Goal: Navigation & Orientation: Find specific page/section

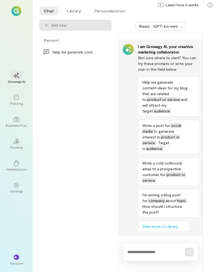
click at [82, 125] on div "Help me generate content ideas for my blog that a…" at bounding box center [75, 158] width 75 height 225
click at [16, 99] on icon at bounding box center [16, 97] width 5 height 5
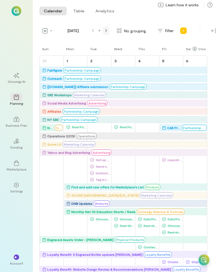
click at [106, 32] on icon at bounding box center [106, 30] width 2 height 3
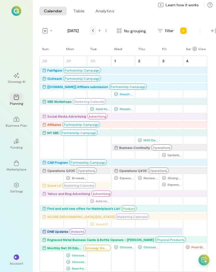
click at [95, 32] on div at bounding box center [93, 30] width 4 height 4
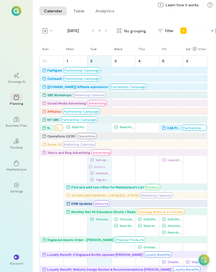
click at [102, 167] on div "Sun Mon Tue Wed Thu Fri Sat 31 Fairfigure Partnership Campaign Outreach Partner…" at bounding box center [123, 159] width 168 height 226
